Goal: Transaction & Acquisition: Book appointment/travel/reservation

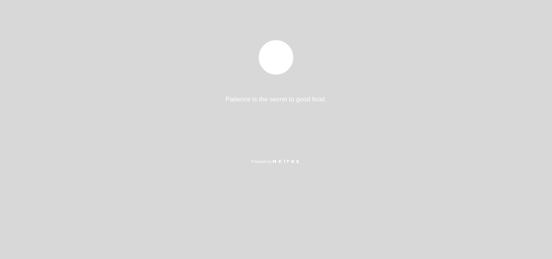
select select "es"
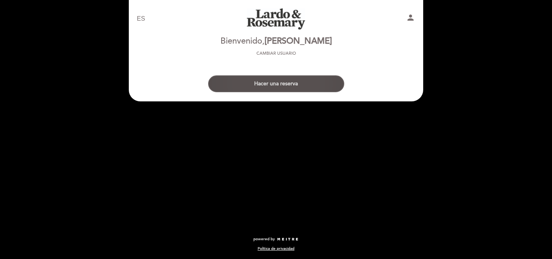
click at [267, 89] on button "Hacer una reserva" at bounding box center [276, 83] width 136 height 17
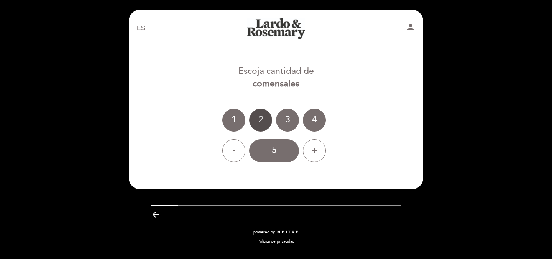
click at [262, 122] on div "2" at bounding box center [260, 120] width 23 height 23
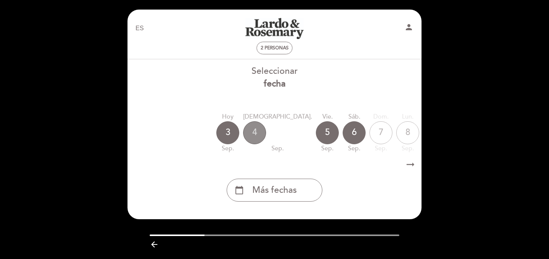
click at [256, 134] on div "4" at bounding box center [254, 132] width 23 height 23
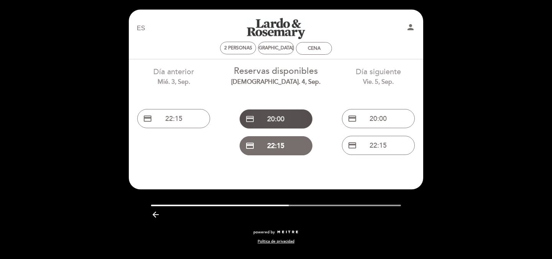
click at [280, 112] on button "credit_card 20:00" at bounding box center [275, 119] width 73 height 19
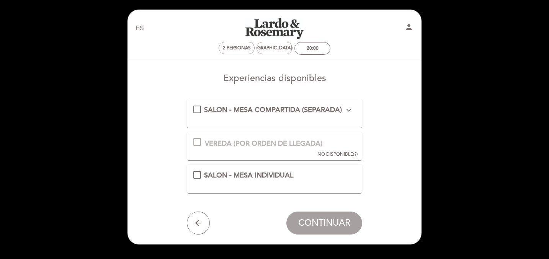
click at [200, 150] on div "VEREDA (POR ORDEN DE LLEGADA) Esta experiencia no está disponible para la fecha…" at bounding box center [275, 146] width 176 height 29
click at [195, 176] on div "SALON - MESA INDIVIDUAL" at bounding box center [274, 176] width 163 height 10
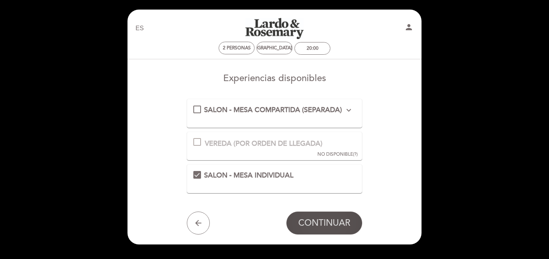
click at [316, 233] on button "CONTINUAR" at bounding box center [325, 223] width 76 height 23
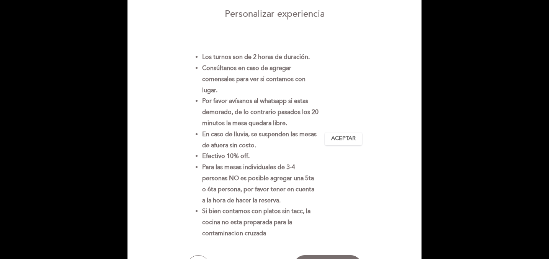
scroll to position [65, 0]
click at [343, 141] on span "Aceptar" at bounding box center [343, 138] width 25 height 8
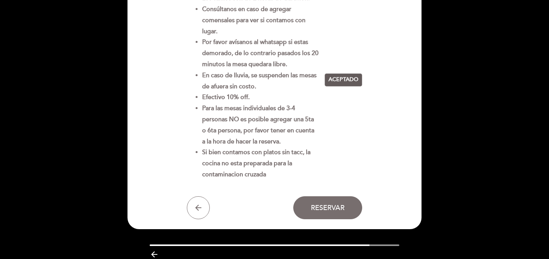
scroll to position [156, 0]
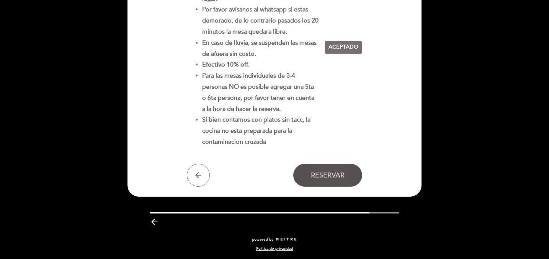
click at [334, 174] on span "Reservar" at bounding box center [328, 175] width 34 height 8
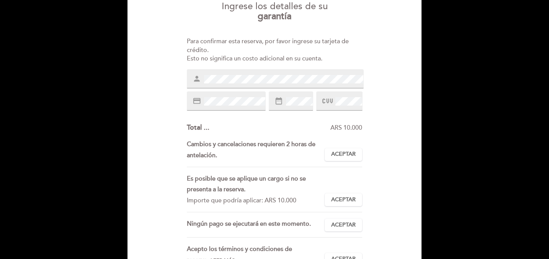
scroll to position [73, 0]
click at [339, 151] on span "Aceptar" at bounding box center [343, 154] width 25 height 8
click at [343, 195] on span "Aceptar" at bounding box center [343, 199] width 25 height 8
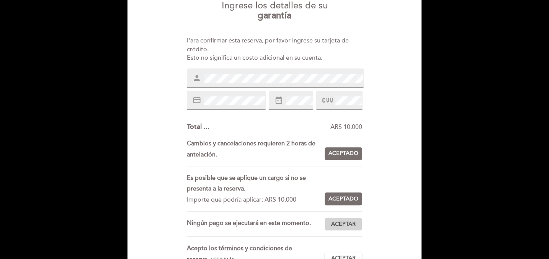
click at [345, 221] on span "Aceptar" at bounding box center [343, 225] width 25 height 8
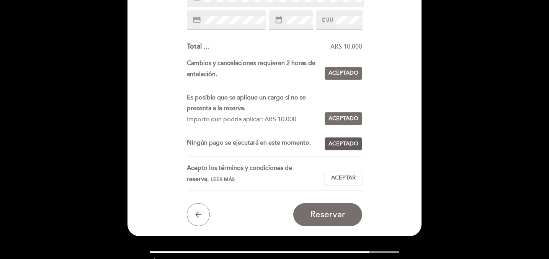
scroll to position [154, 0]
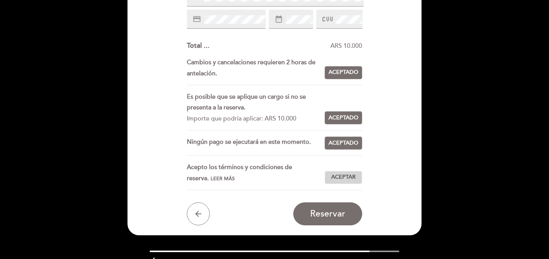
click at [346, 175] on span "Aceptar" at bounding box center [343, 178] width 25 height 8
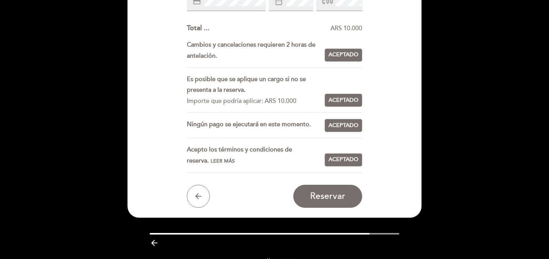
scroll to position [181, 0]
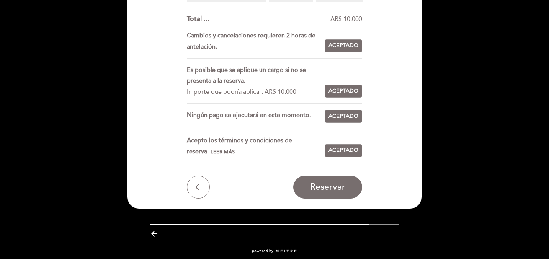
click at [323, 173] on div "Ingrese los detalles de su garantía Para confirmar esta reserva, por favor ingr…" at bounding box center [275, 43] width 284 height 312
click at [323, 184] on span "Reservar" at bounding box center [327, 187] width 35 height 11
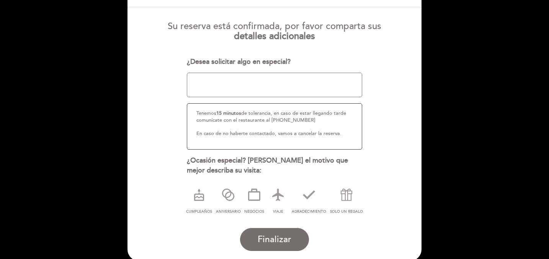
scroll to position [74, 0]
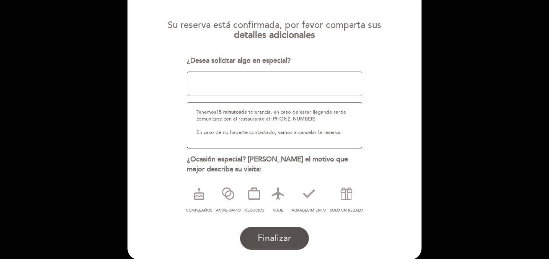
click at [260, 246] on button "Finalizar" at bounding box center [274, 238] width 69 height 23
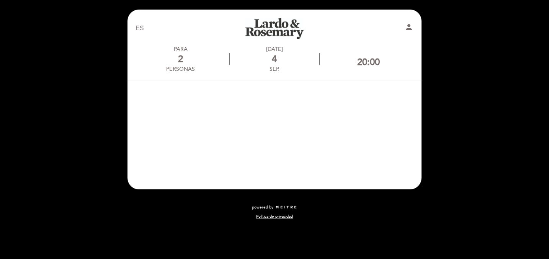
scroll to position [0, 0]
